Goal: Transaction & Acquisition: Obtain resource

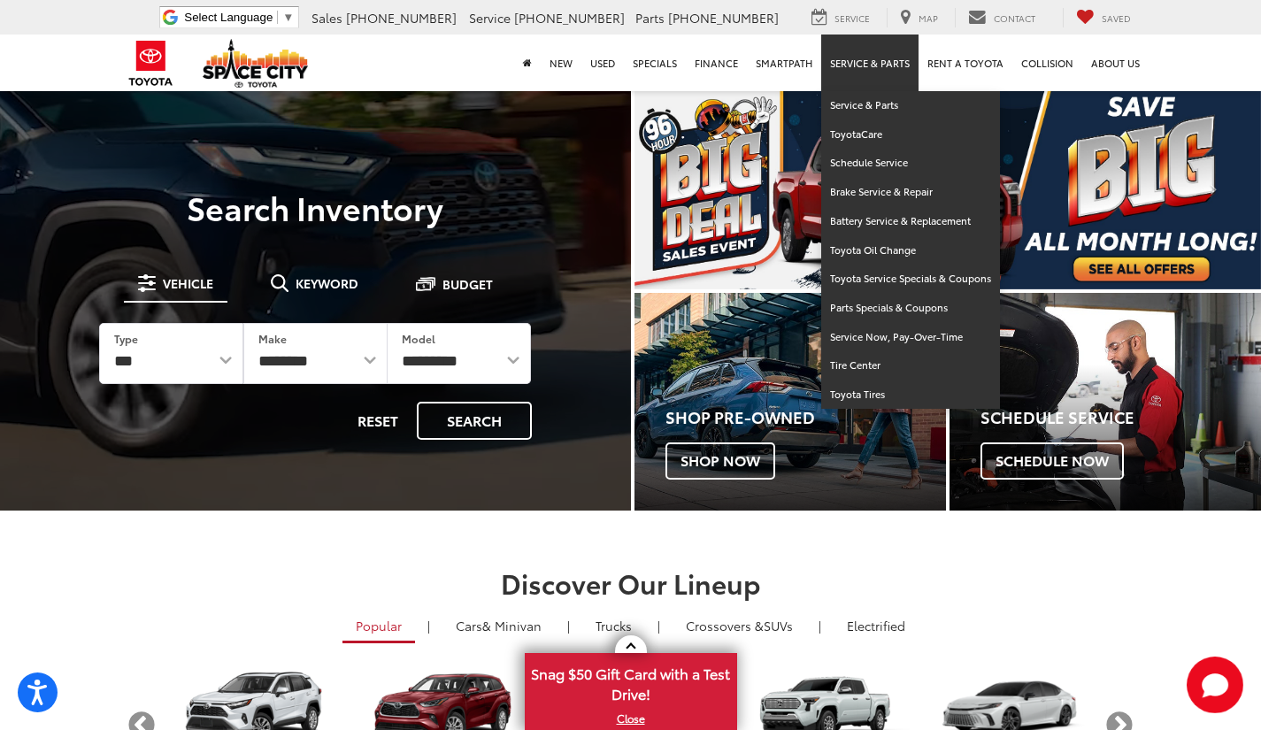
click at [856, 59] on link "Service & Parts" at bounding box center [869, 63] width 97 height 57
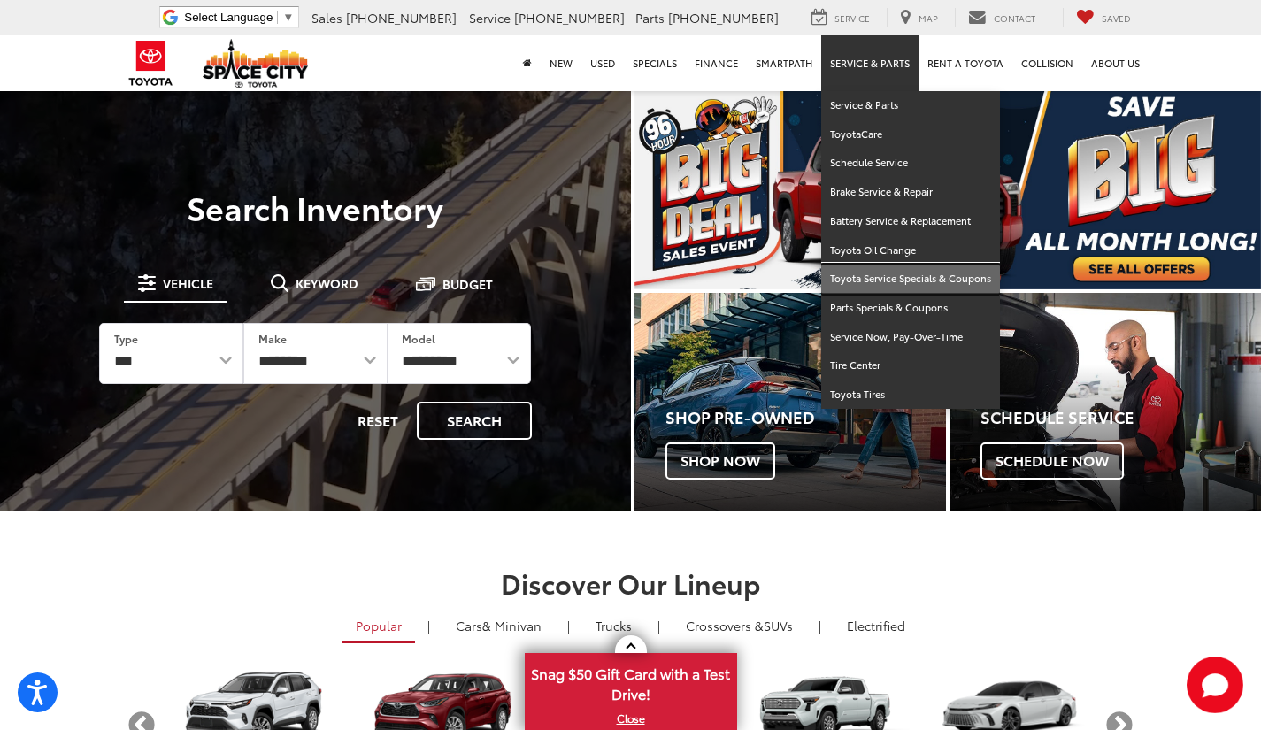
click at [868, 276] on link "Toyota Service Specials & Coupons" at bounding box center [910, 279] width 179 height 29
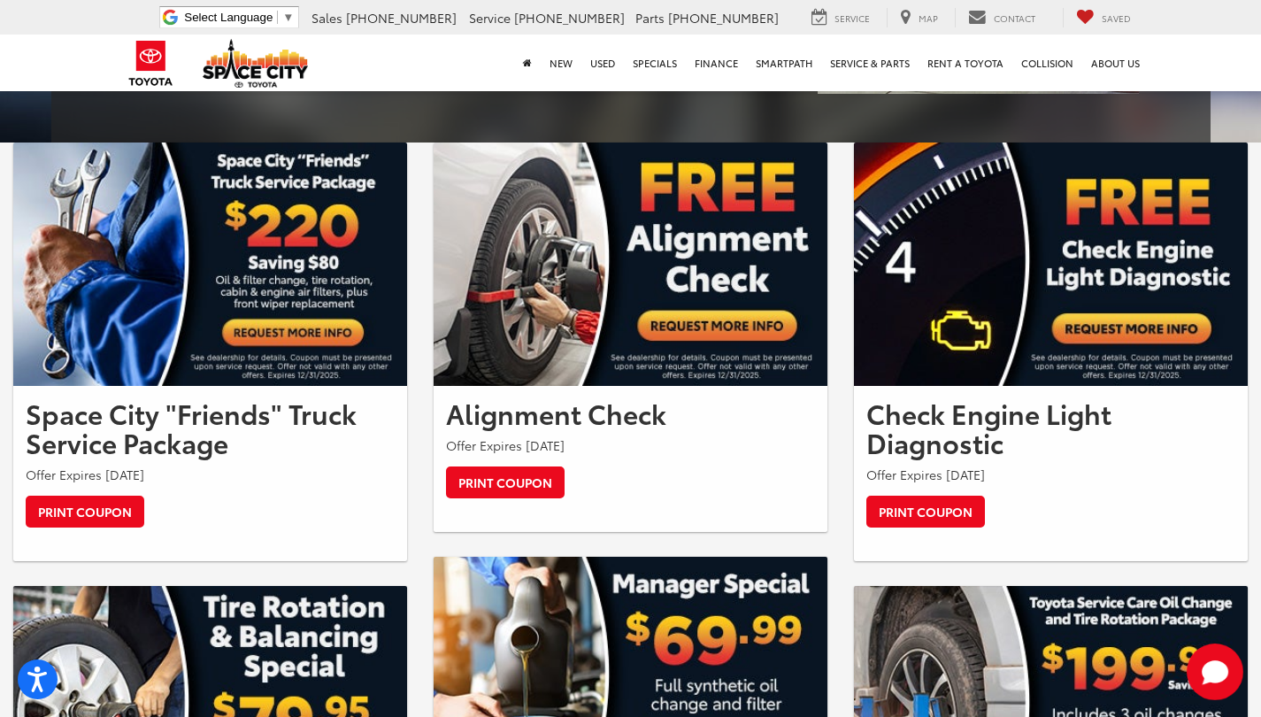
scroll to position [708, 0]
